Goal: Transaction & Acquisition: Register for event/course

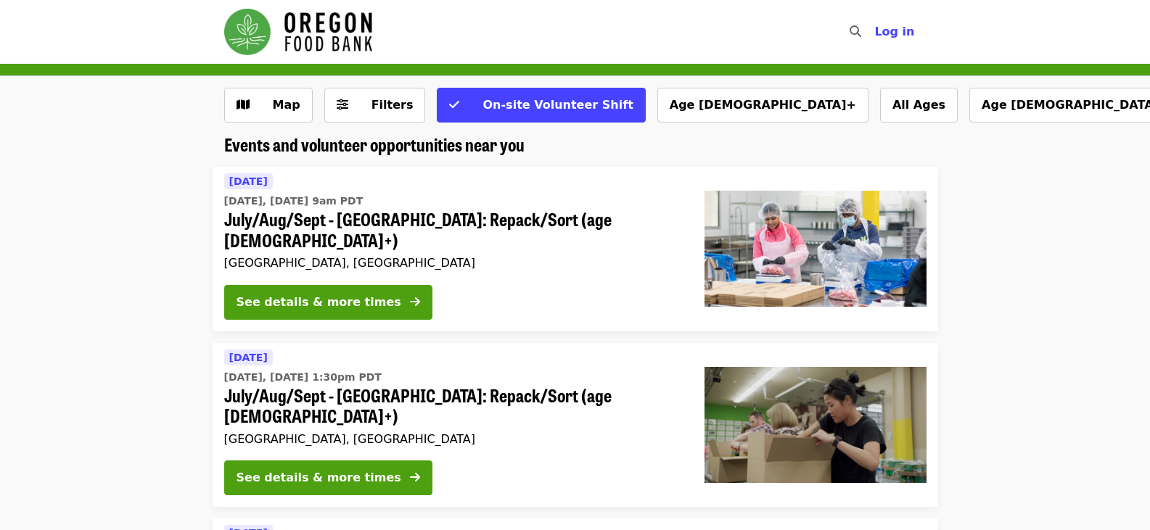
click at [328, 295] on button "See details & more times" at bounding box center [328, 302] width 208 height 35
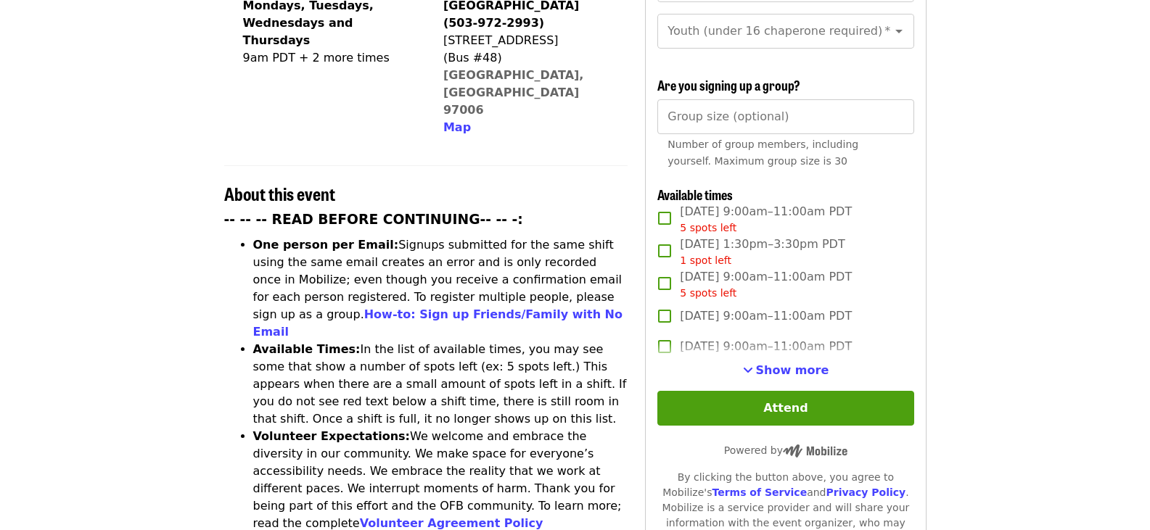
scroll to position [435, 0]
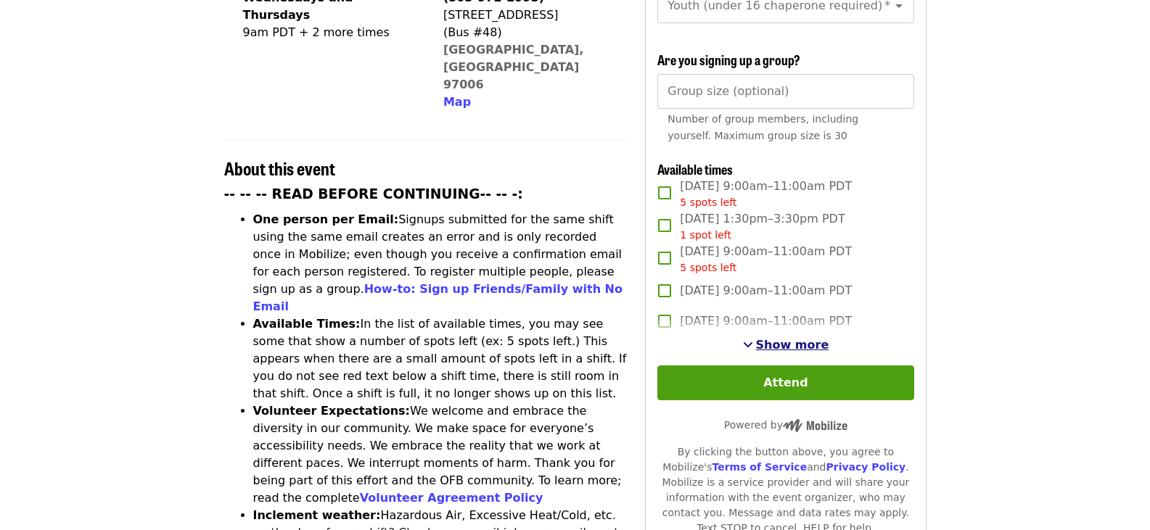
click at [800, 340] on span "Show more" at bounding box center [792, 345] width 73 height 14
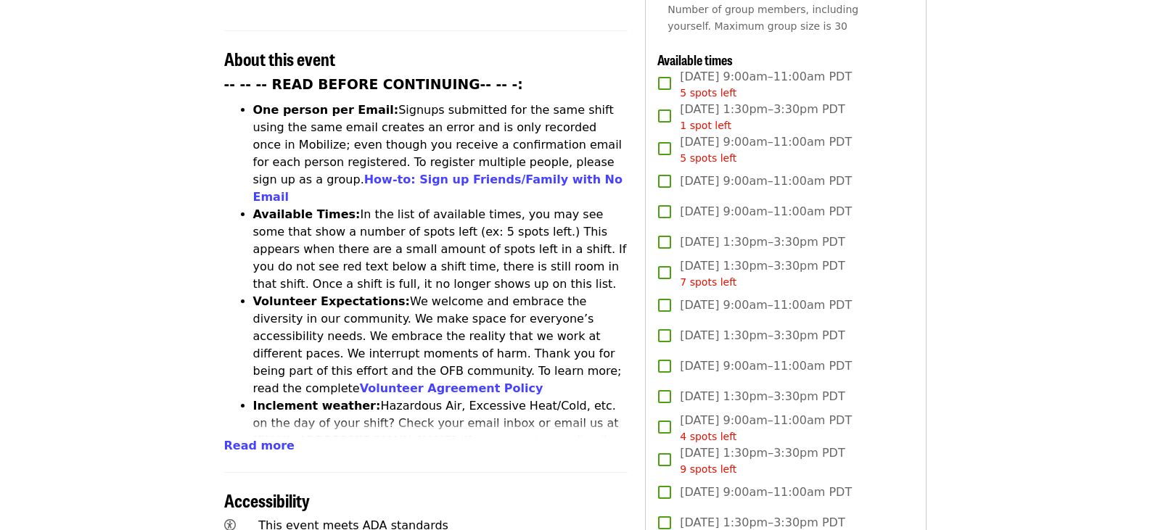
scroll to position [580, 0]
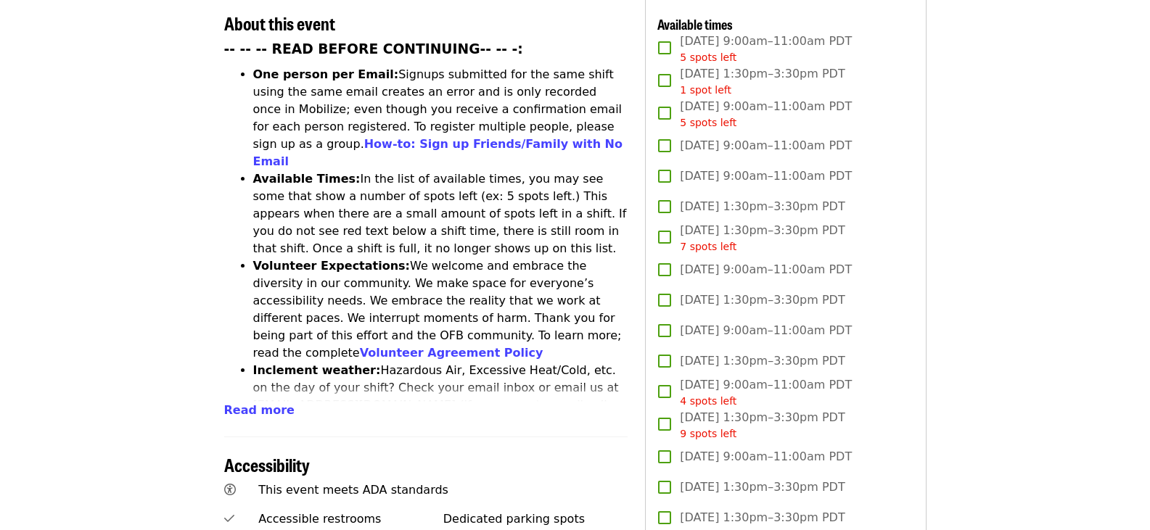
click at [315, 258] on li "Volunteer Expectations: We welcome and embrace the diversity in our community. …" at bounding box center [440, 310] width 375 height 104
click at [160, 387] on article "July/Aug/Sept - Beaverton: Repack/Sort (age 10+) Highest Priority Volunteer Shi…" at bounding box center [575, 467] width 1150 height 1968
click at [1000, 367] on article "July/Aug/Sept - Beaverton: Repack/Sort (age 10+) Highest Priority Volunteer Shi…" at bounding box center [575, 467] width 1150 height 1968
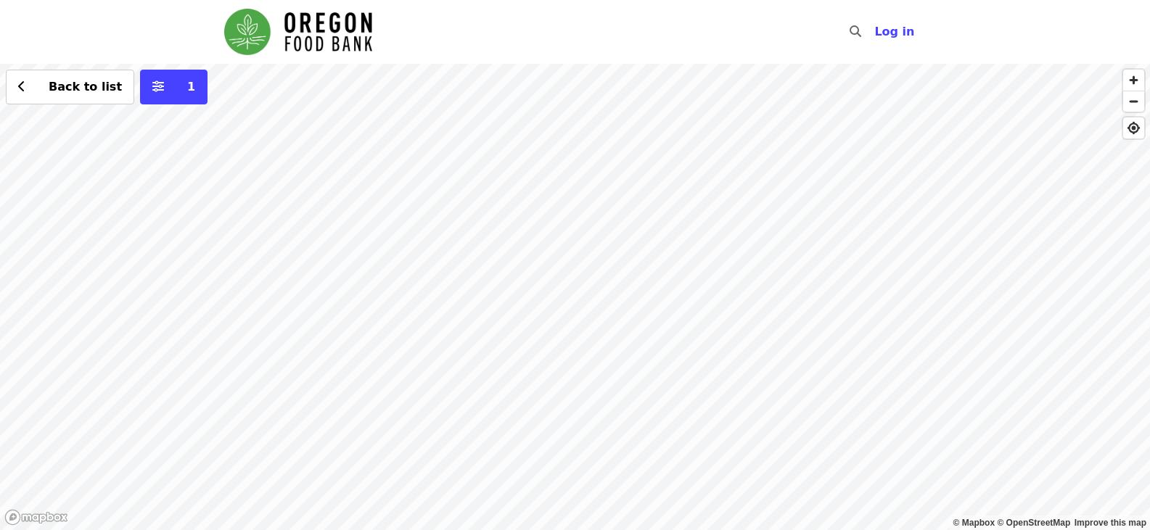
click at [386, 234] on div "Back to list 1" at bounding box center [575, 297] width 1150 height 467
click at [539, 113] on div "Back to list 1" at bounding box center [575, 297] width 1150 height 467
drag, startPoint x: 841, startPoint y: 485, endPoint x: 636, endPoint y: 111, distance: 426.3
click at [636, 111] on div "Today Today, Aug 12 @ 9am PDT July/Aug/Sept - Beaverton: Repack/Sort (age 10+) …" at bounding box center [575, 297] width 1150 height 467
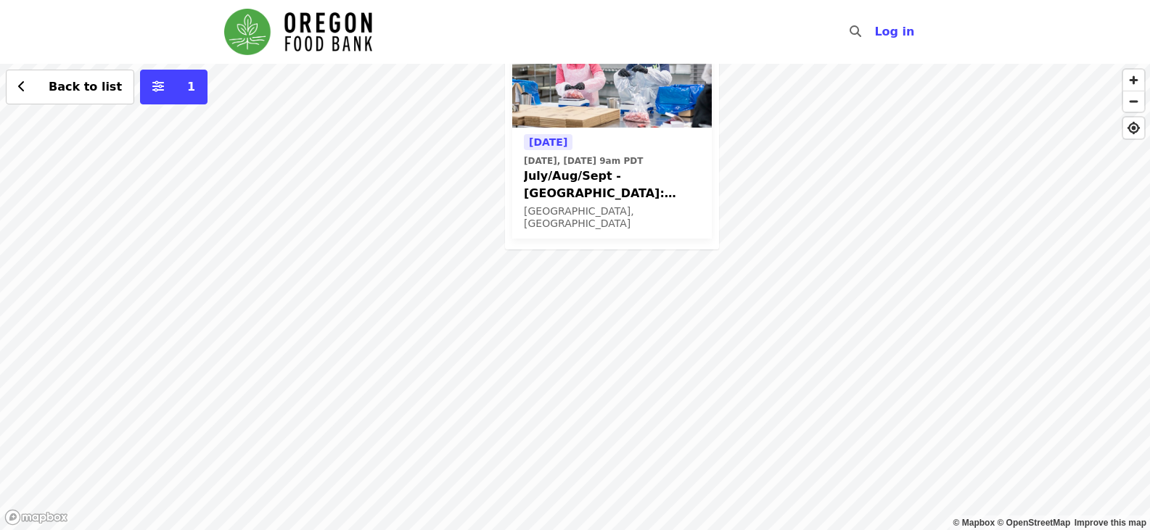
click at [974, 407] on div "Today Today, Aug 12 @ 9am PDT July/Aug/Sept - Beaverton: Repack/Sort (age 10+) …" at bounding box center [575, 297] width 1150 height 467
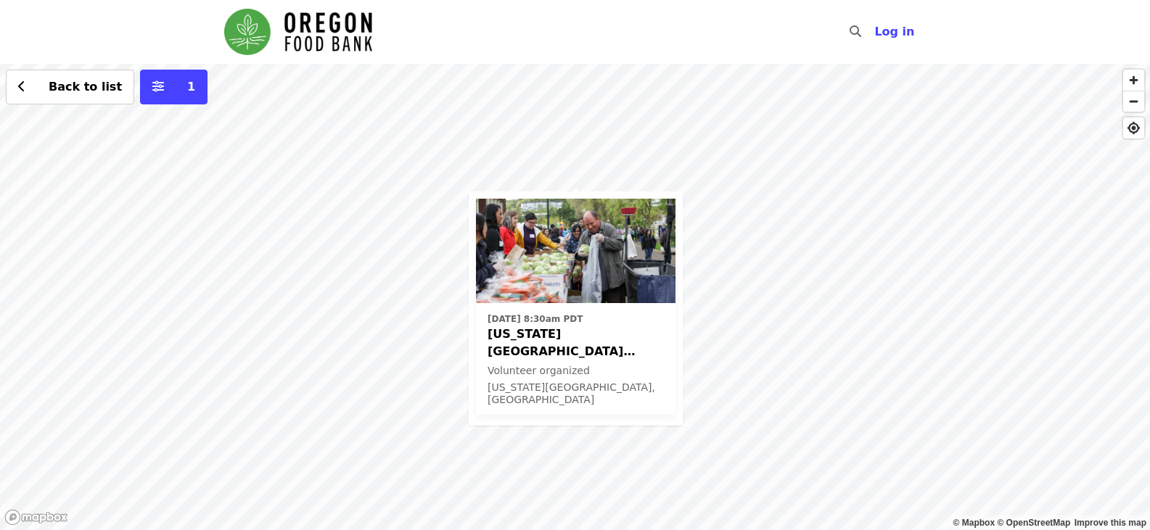
click at [598, 365] on div "Volunteer organized" at bounding box center [576, 370] width 176 height 15
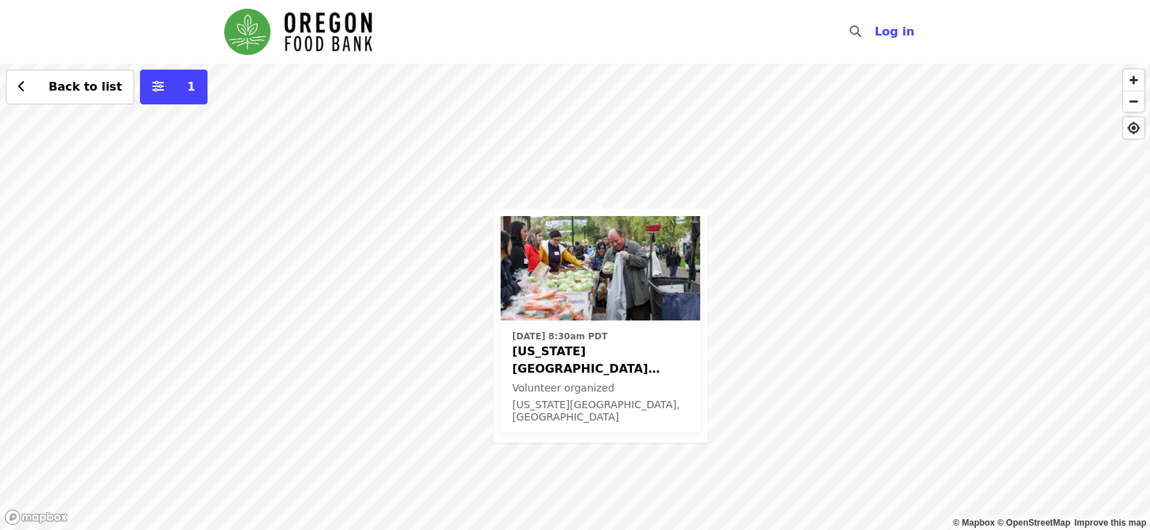
click at [627, 115] on div "Tue, Sep 2 @ 8:30am PDT Oregon City ODHS - Free Food Market Volunteer organized…" at bounding box center [575, 297] width 1150 height 467
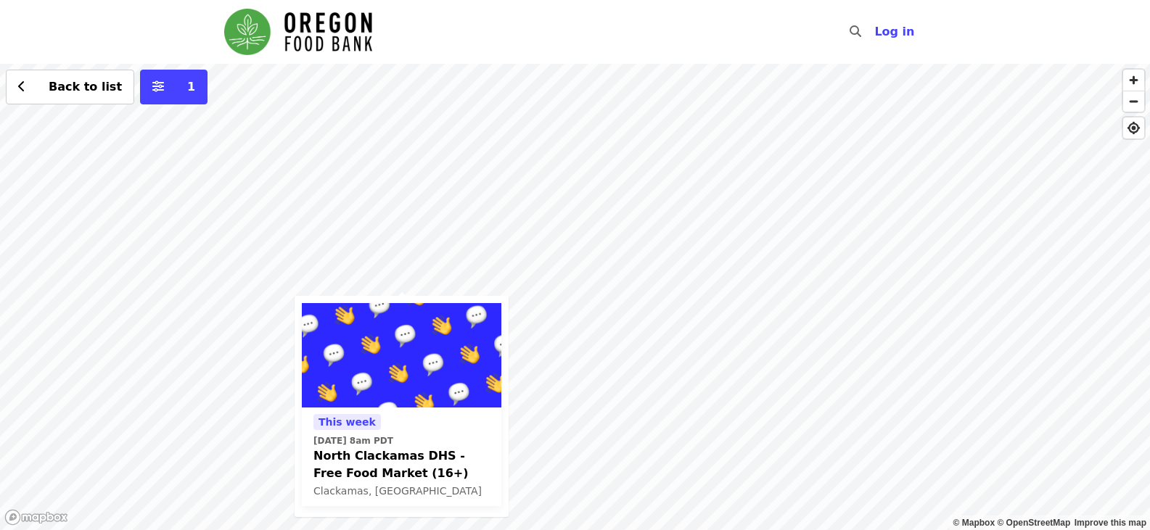
click at [276, 226] on div "This week Thu, Aug 14 @ 8am PDT North Clackamas DHS - Free Food Market (16+) Cl…" at bounding box center [575, 297] width 1150 height 467
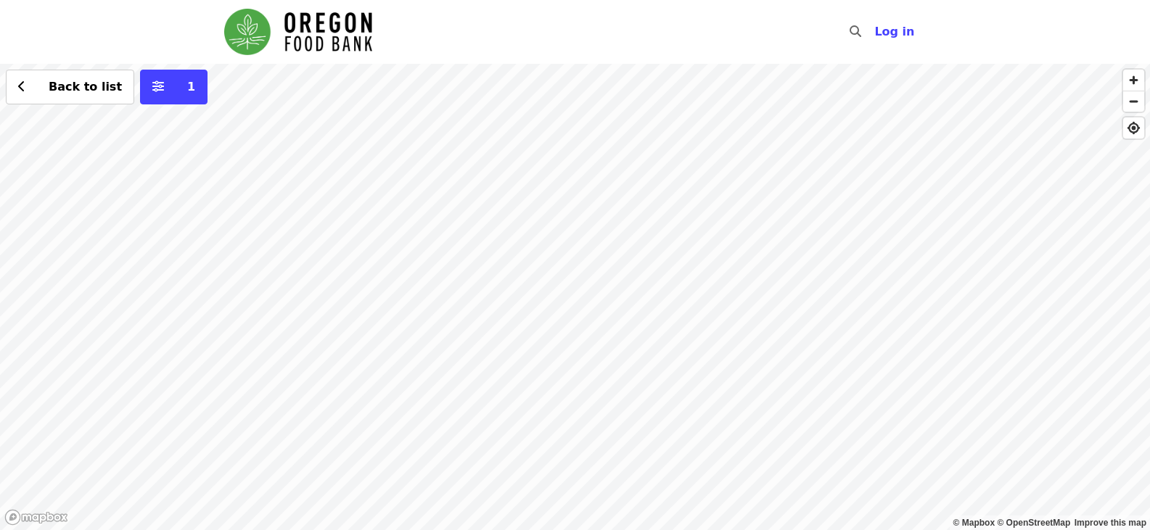
drag, startPoint x: 530, startPoint y: 468, endPoint x: 535, endPoint y: 233, distance: 235.1
click at [535, 233] on div "Back to list 1" at bounding box center [575, 297] width 1150 height 467
click at [615, 250] on div "Back to list 1" at bounding box center [575, 297] width 1150 height 467
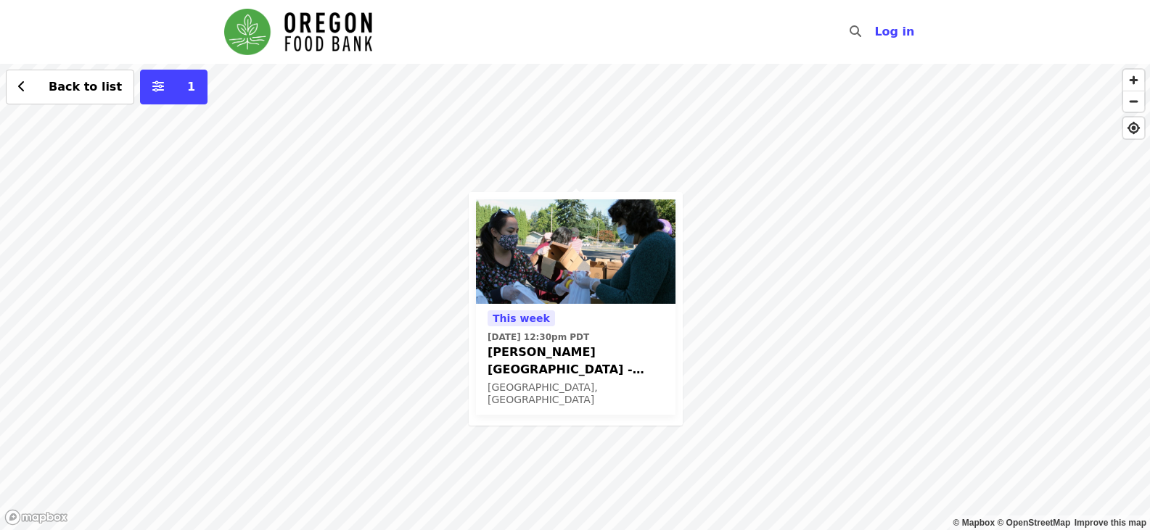
click at [576, 350] on span "Merlo Station - Free Food Market (16+)" at bounding box center [576, 361] width 176 height 35
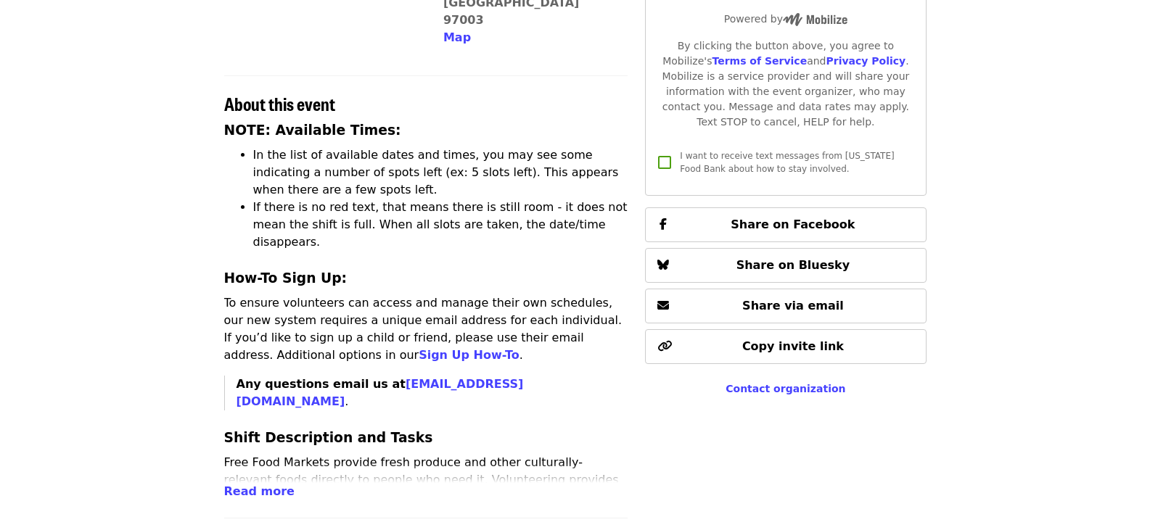
scroll to position [580, 0]
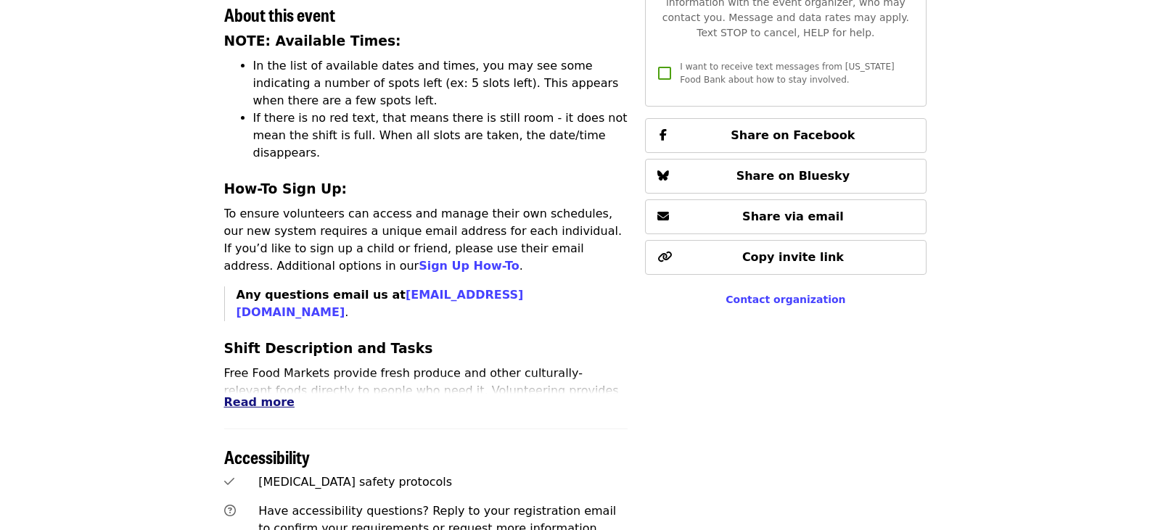
click at [232, 395] on span "Read more" at bounding box center [259, 402] width 70 height 14
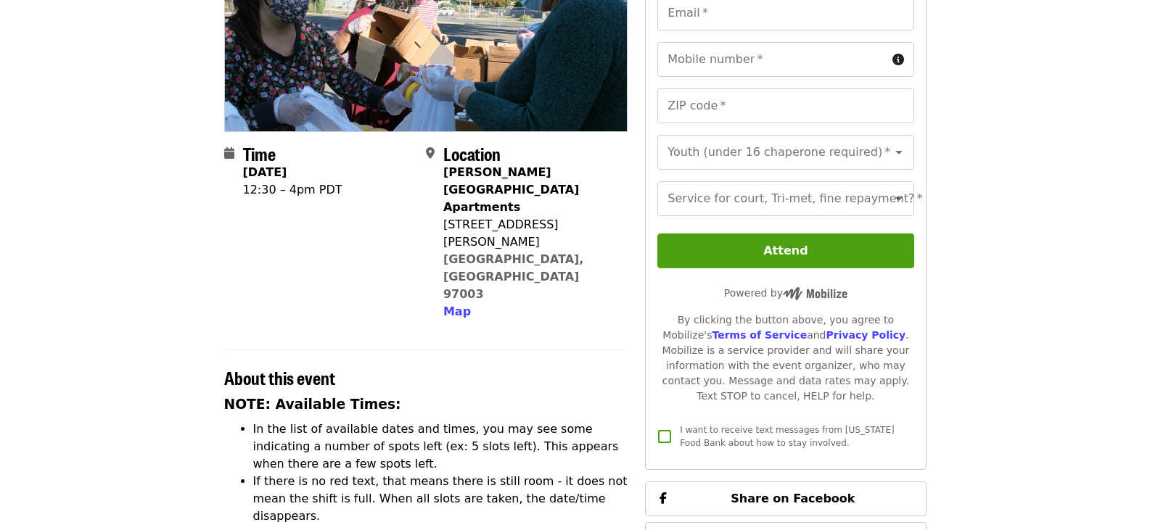
scroll to position [218, 0]
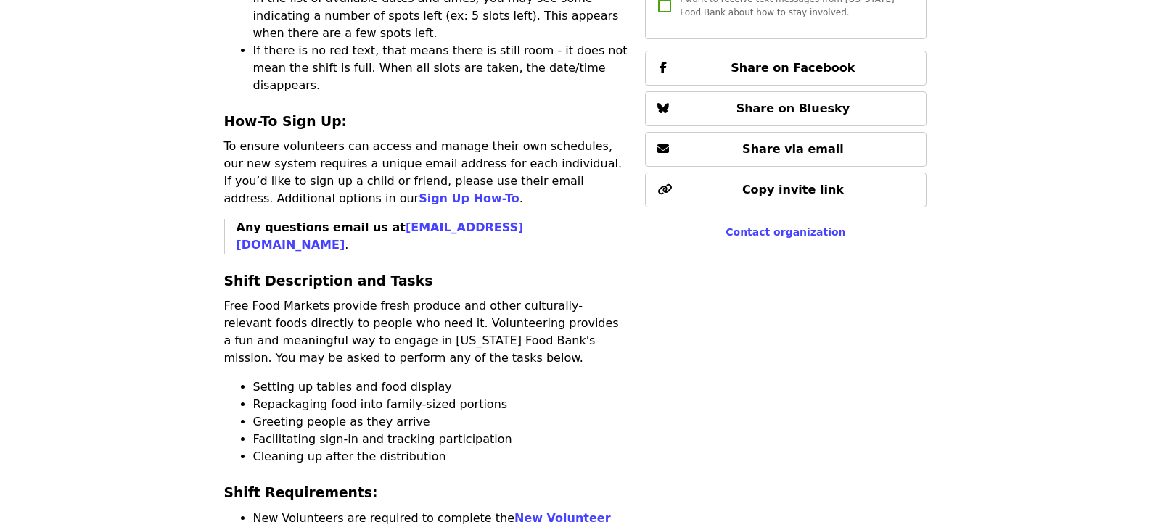
scroll to position [653, 0]
